Goal: Task Accomplishment & Management: Use online tool/utility

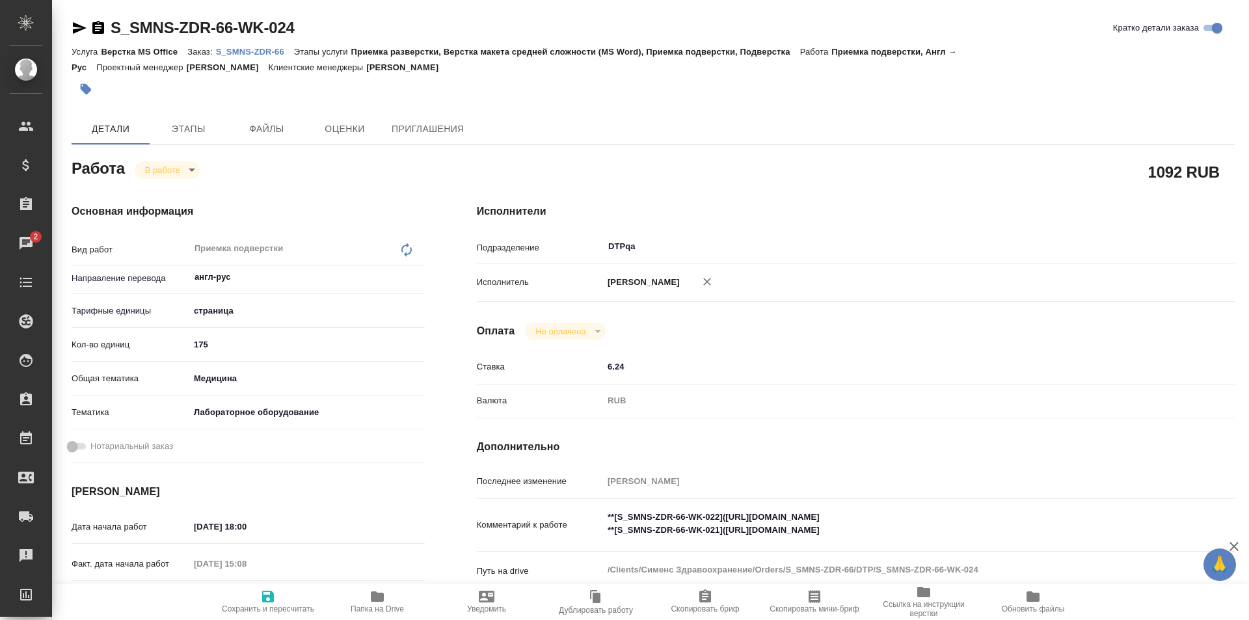
scroll to position [130, 0]
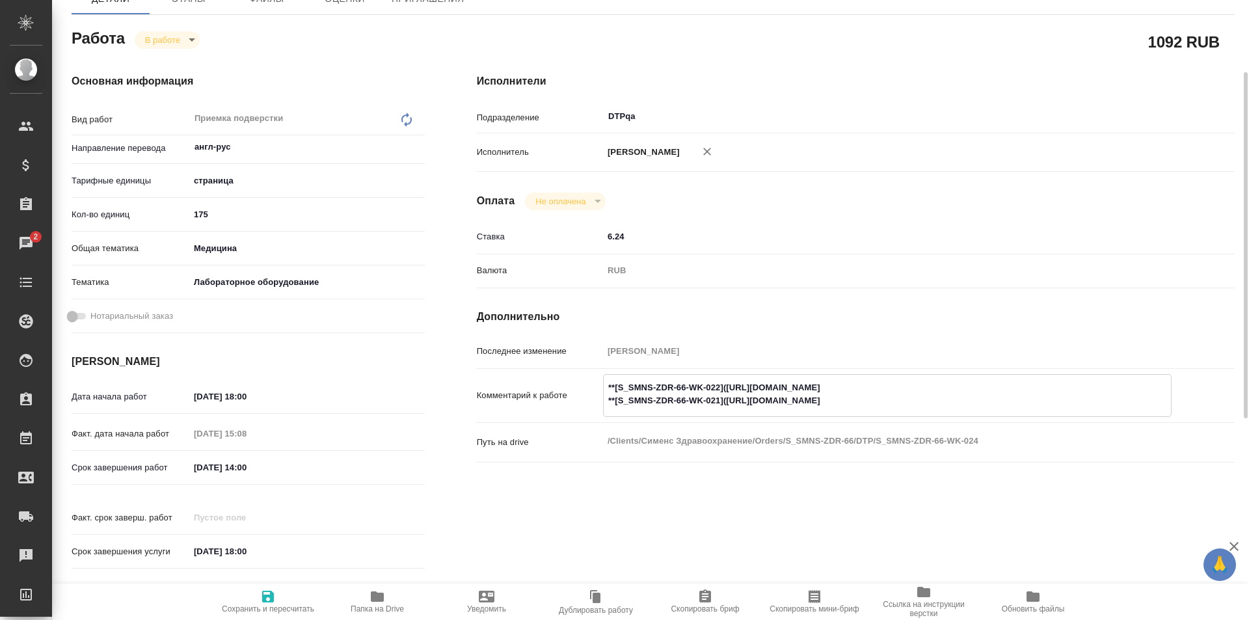
drag, startPoint x: 965, startPoint y: 387, endPoint x: 727, endPoint y: 382, distance: 238.1
click at [727, 382] on textarea "**[S_SMNS-ZDR-66-WK-022]([URL][DOMAIN_NAME] **[S_SMNS-ZDR-66-WK-021]([URL][DOMA…" at bounding box center [887, 394] width 567 height 35
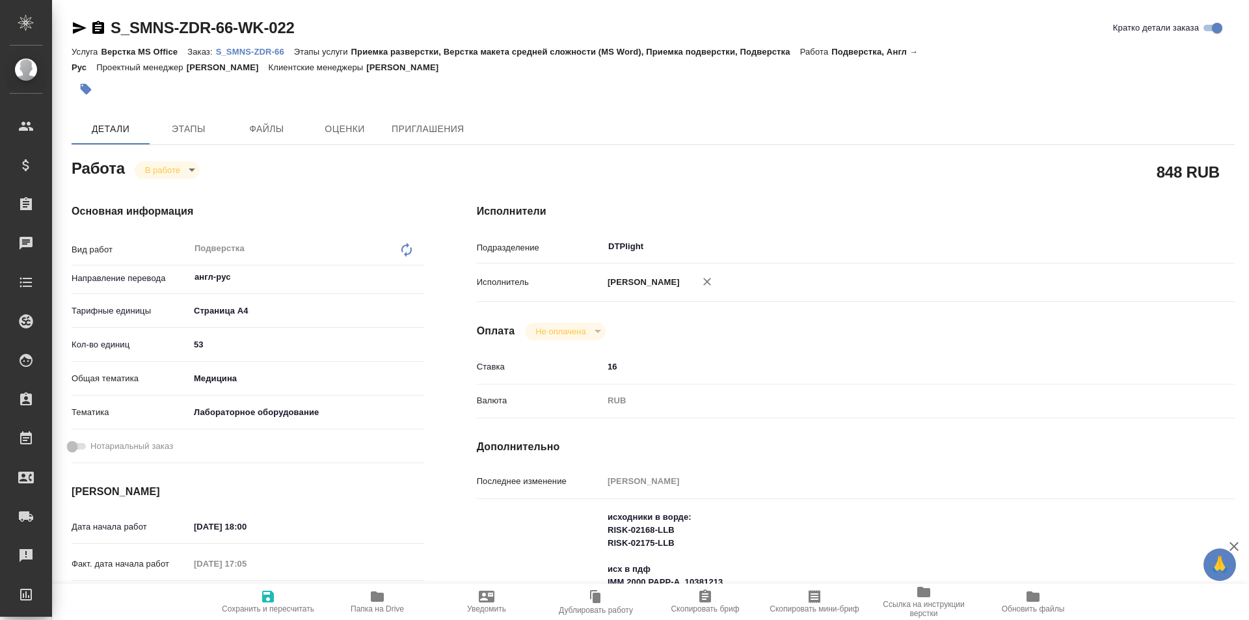
type textarea "x"
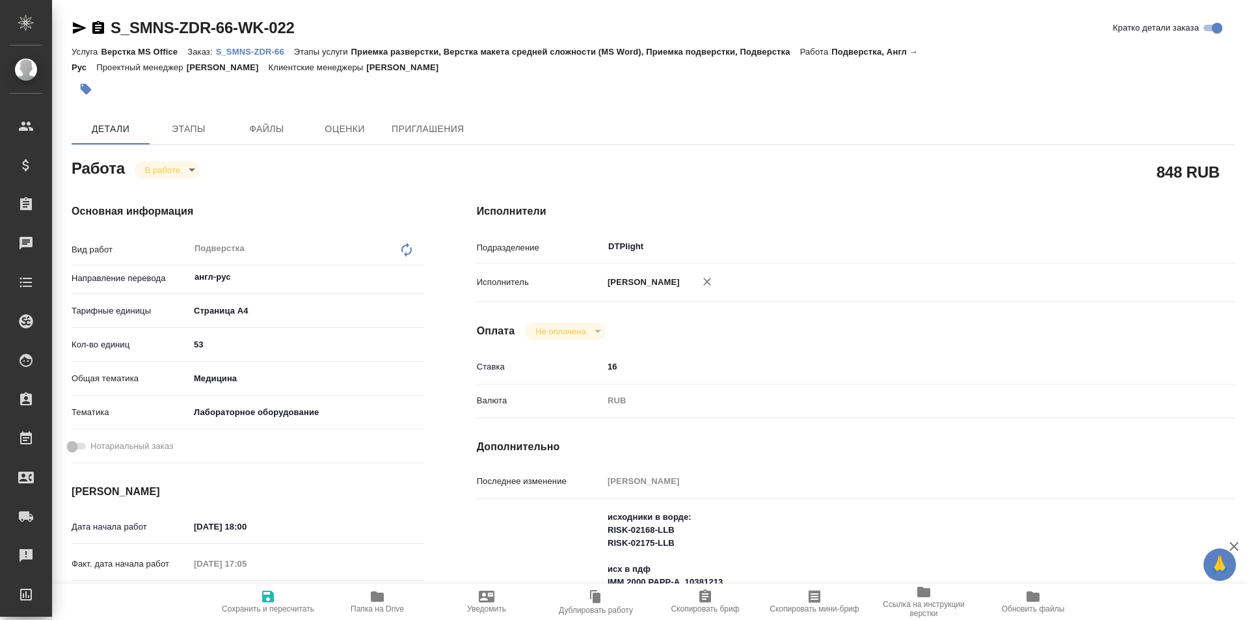
type textarea "x"
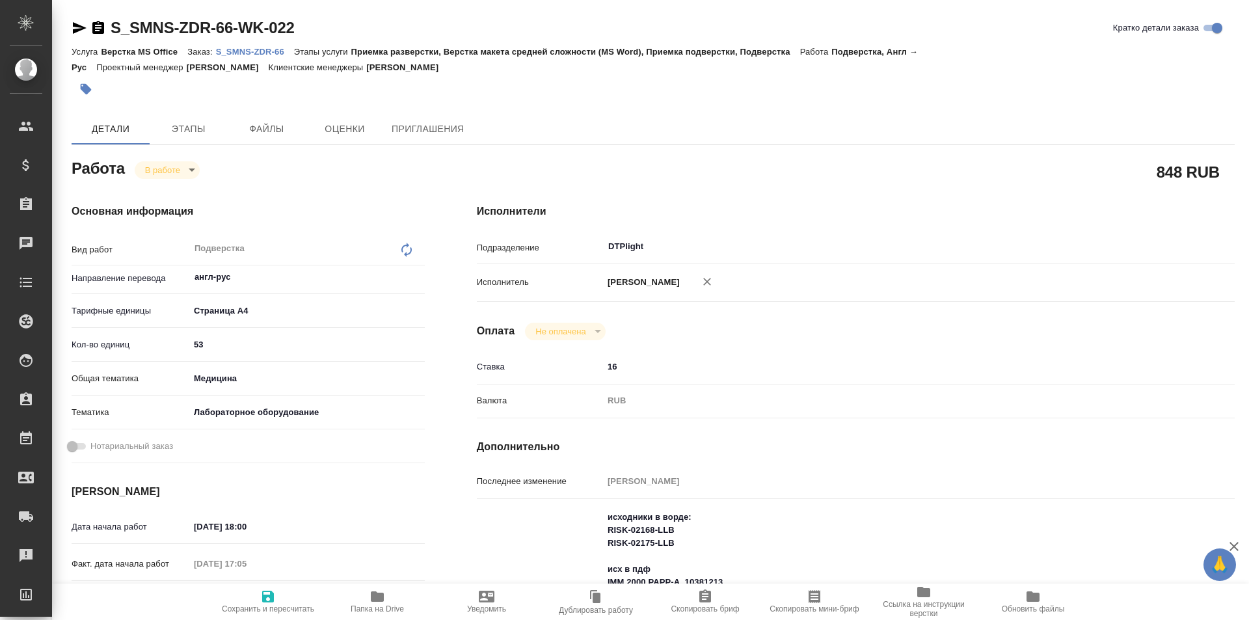
type textarea "x"
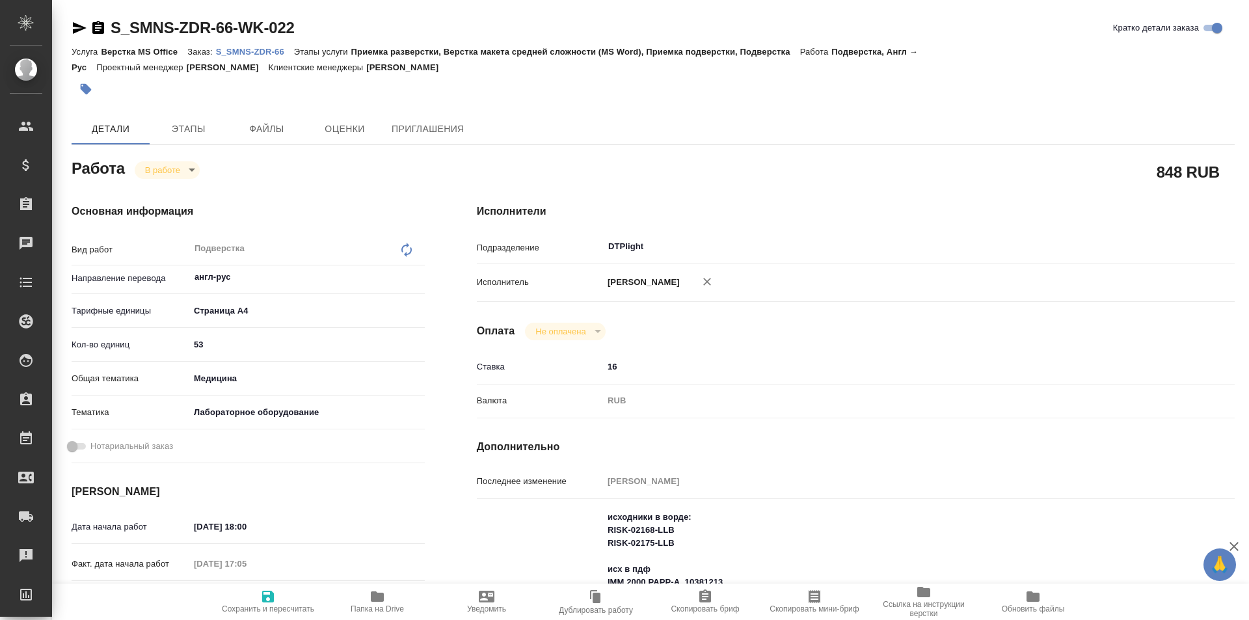
type textarea "x"
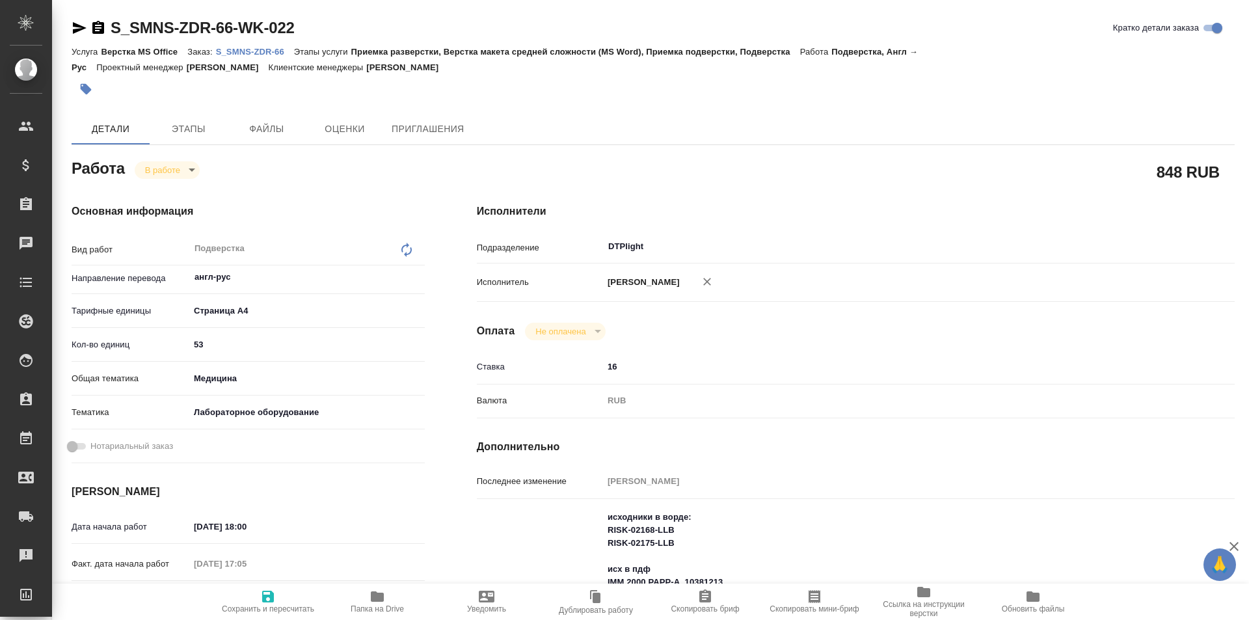
type textarea "x"
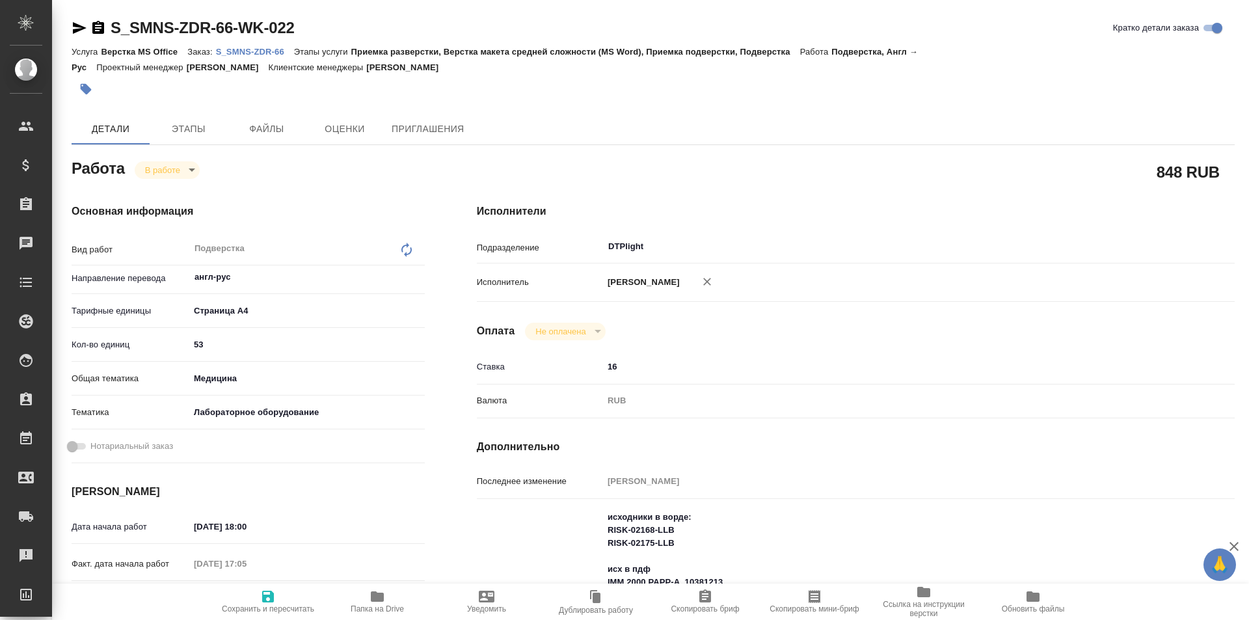
scroll to position [195, 0]
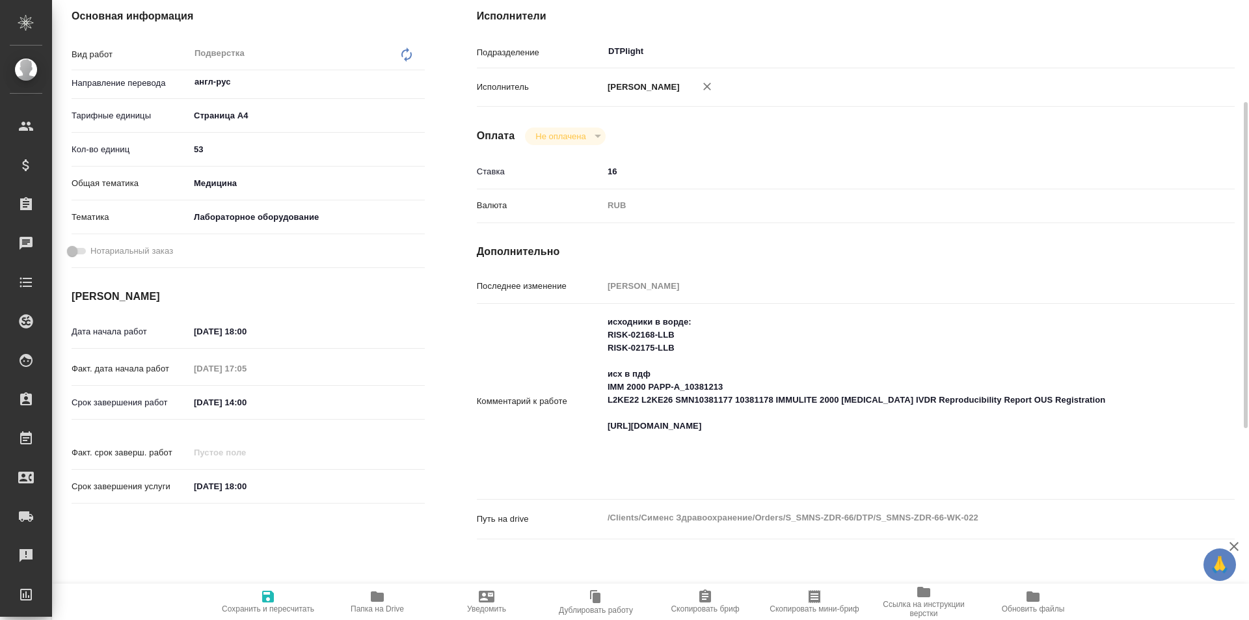
type textarea "x"
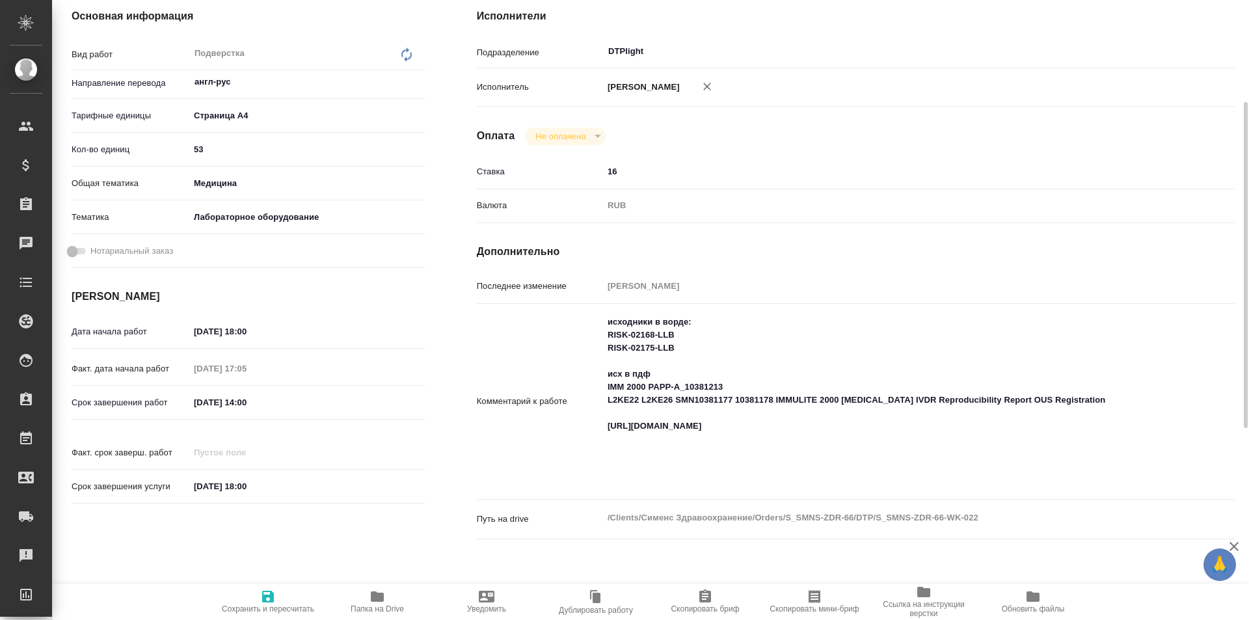
type textarea "x"
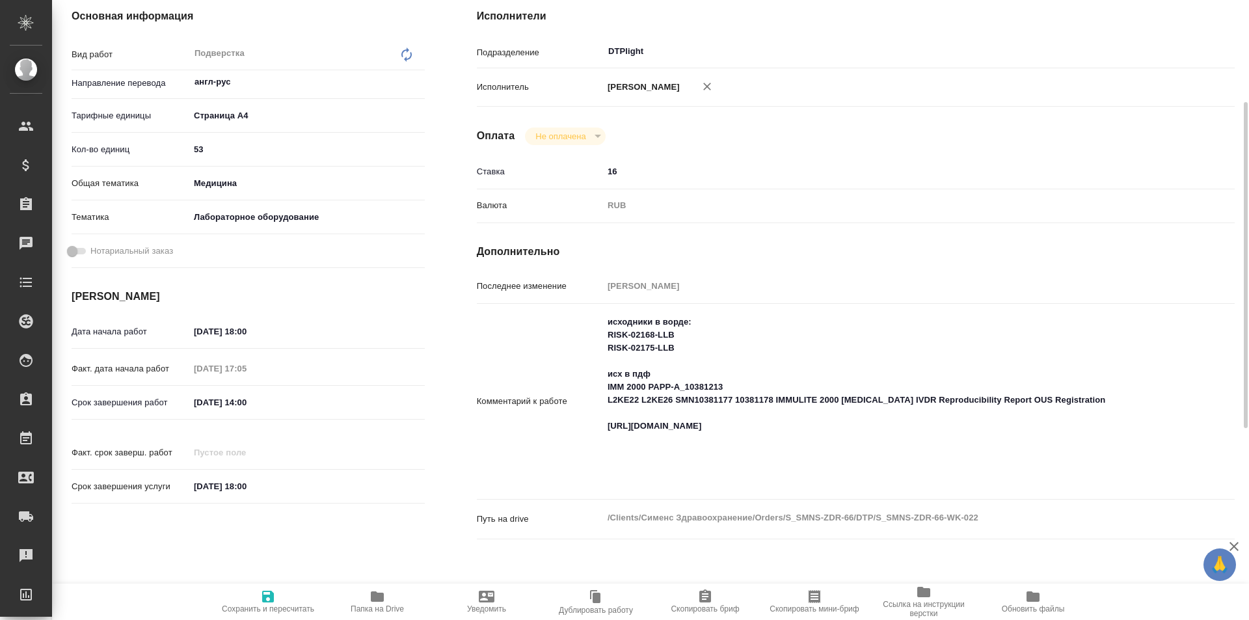
click at [374, 595] on icon "button" at bounding box center [377, 596] width 13 height 10
